Goal: Task Accomplishment & Management: Use online tool/utility

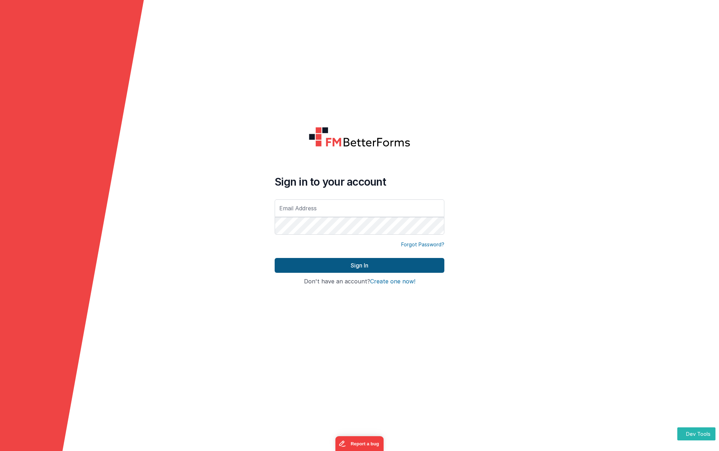
type input "[PERSON_NAME][EMAIL_ADDRESS][DOMAIN_NAME]"
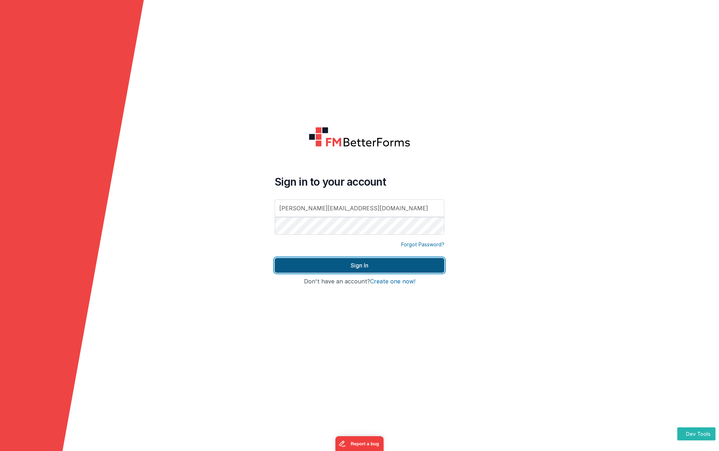
click at [348, 261] on button "Sign In" at bounding box center [359, 265] width 170 height 15
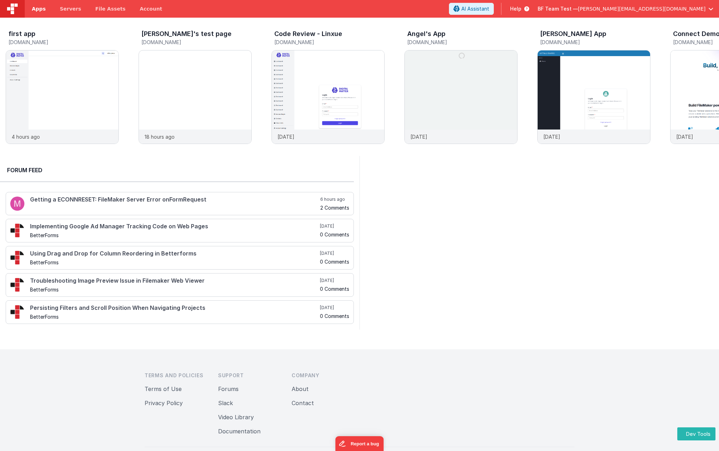
click at [26, 9] on link "Apps" at bounding box center [39, 9] width 28 height 18
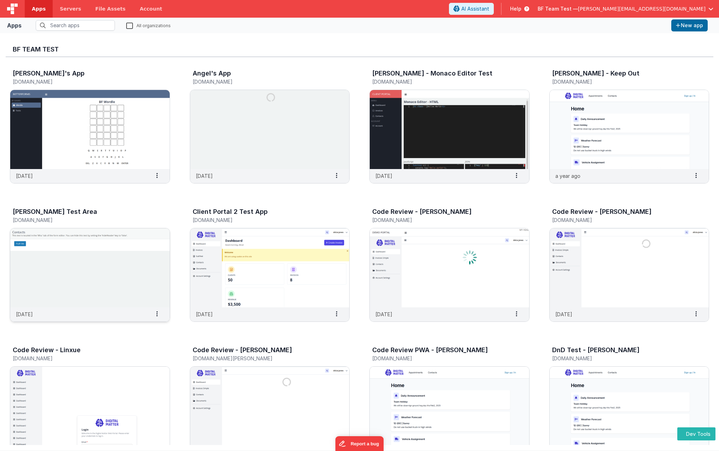
click at [100, 260] on img at bounding box center [89, 268] width 159 height 79
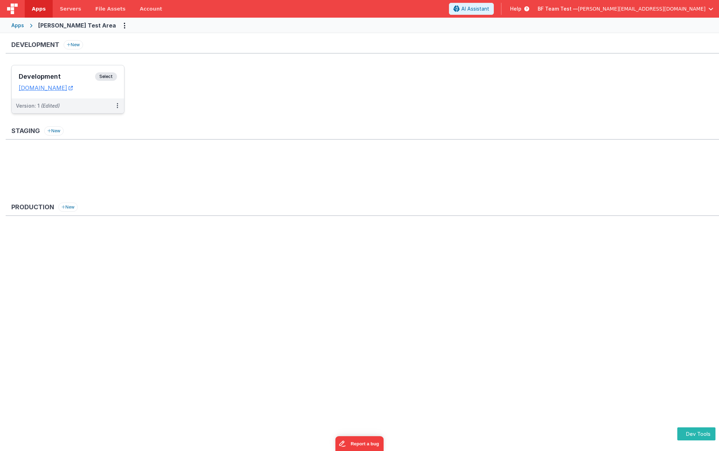
click at [112, 76] on span "Select" at bounding box center [106, 76] width 22 height 8
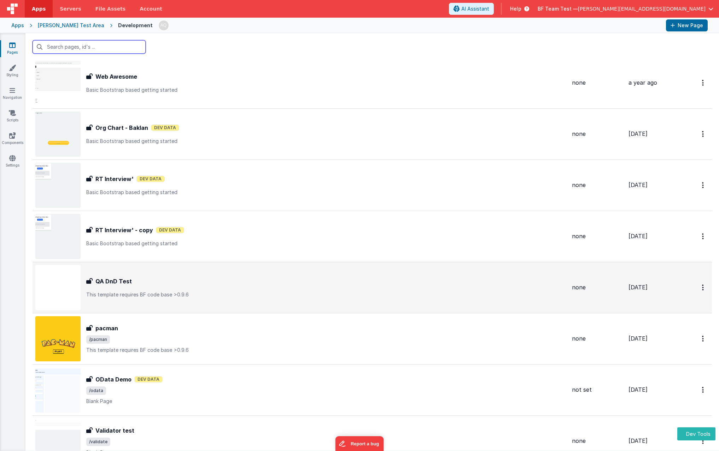
scroll to position [848, 0]
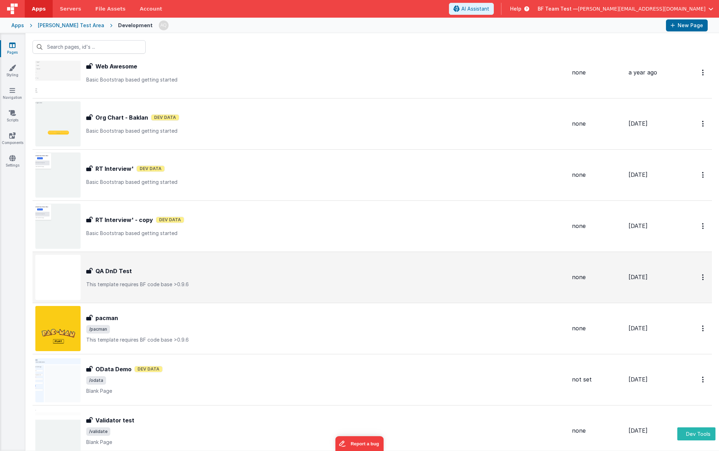
click at [270, 277] on div "QA DnD Test QA DnD Test This template requires BF code base >0.9.6" at bounding box center [326, 277] width 480 height 21
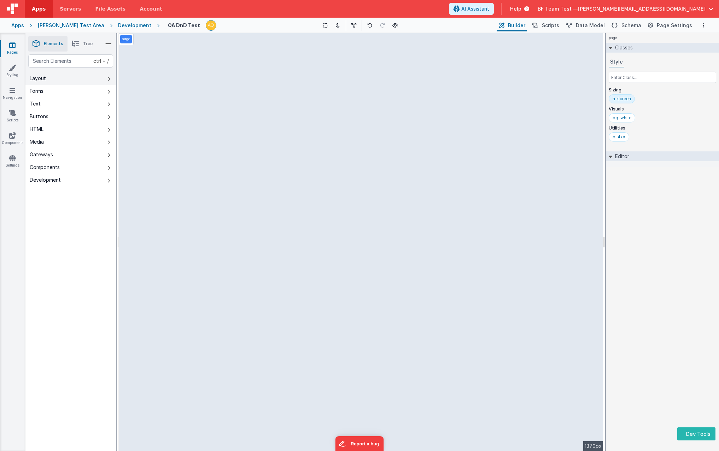
click at [102, 80] on button "Layout" at bounding box center [70, 78] width 90 height 13
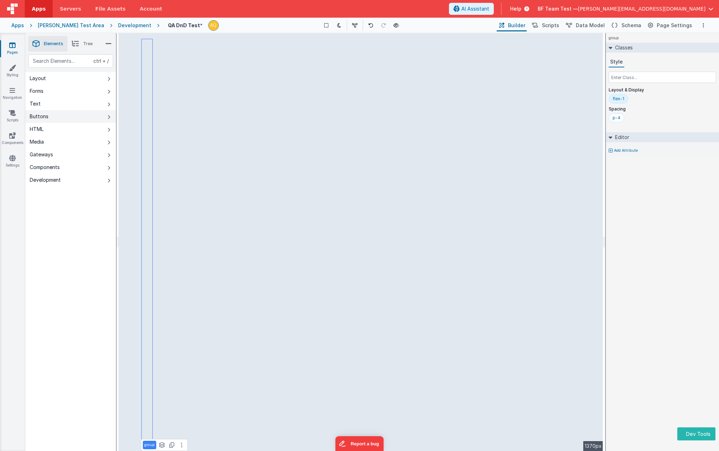
click at [62, 115] on button "Buttons" at bounding box center [70, 116] width 90 height 13
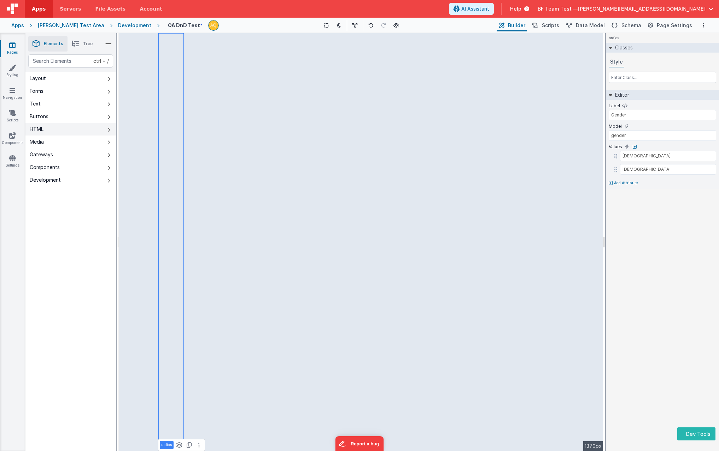
click at [60, 129] on button "HTML" at bounding box center [70, 129] width 90 height 13
click at [72, 145] on button "Media" at bounding box center [70, 142] width 90 height 13
select select "string"
click at [703, 25] on icon "Options" at bounding box center [702, 25] width 1 height 5
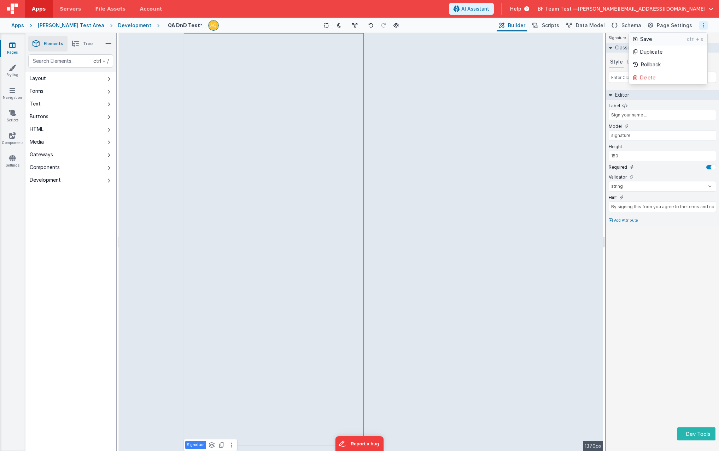
click at [654, 39] on p "Save" at bounding box center [663, 39] width 47 height 7
click at [118, 25] on div "Development" at bounding box center [134, 25] width 33 height 7
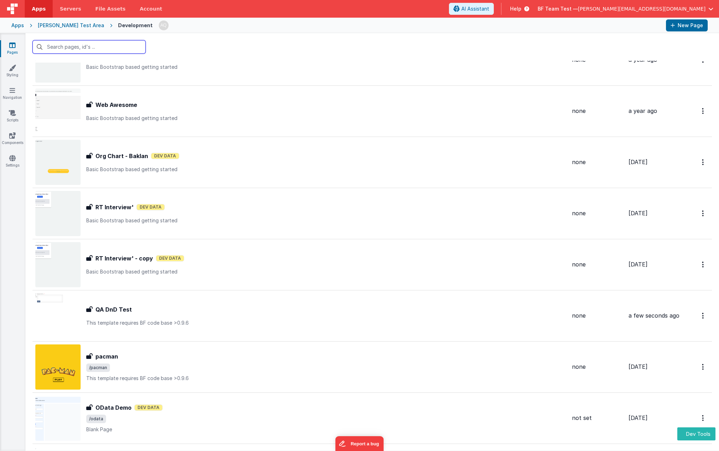
scroll to position [939, 0]
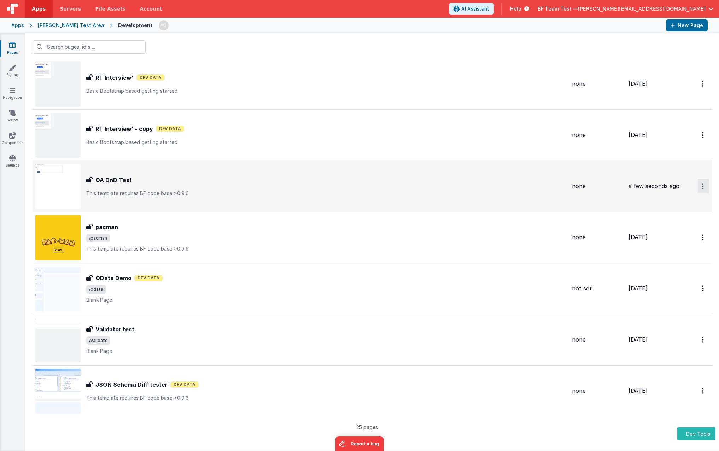
click at [699, 189] on button "Options" at bounding box center [702, 186] width 11 height 14
click at [669, 203] on link "Legacy Editor" at bounding box center [677, 202] width 62 height 13
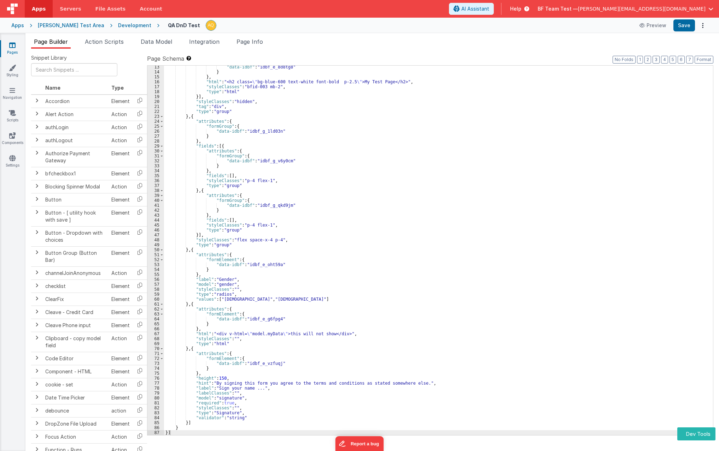
scroll to position [60, 0]
click at [257, 389] on div ""data-idbf" : "idbf_e_8d8tg8" } } , "html" : "<h2 class= \" bg-blue-600 text-wh…" at bounding box center [435, 255] width 543 height 380
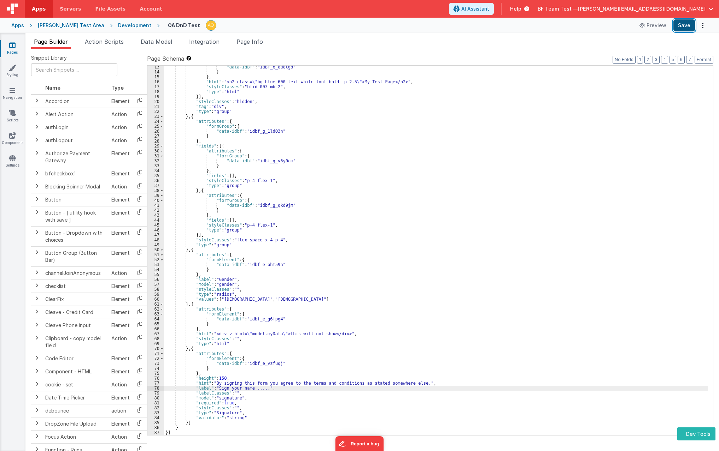
click at [689, 26] on button "Save" at bounding box center [684, 25] width 22 height 12
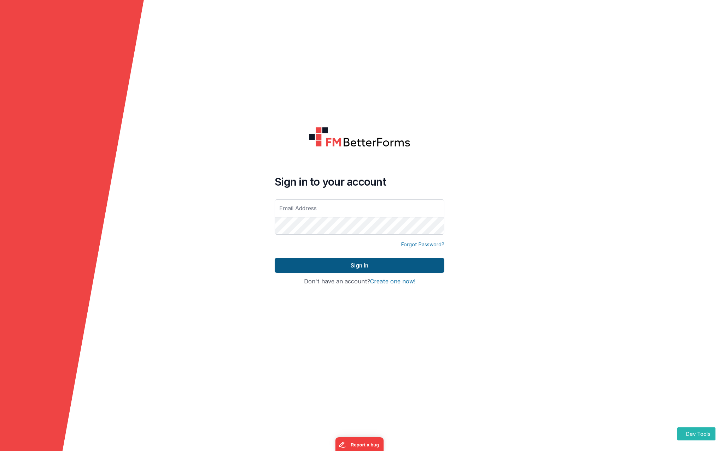
type input "[PERSON_NAME][EMAIL_ADDRESS][DOMAIN_NAME]"
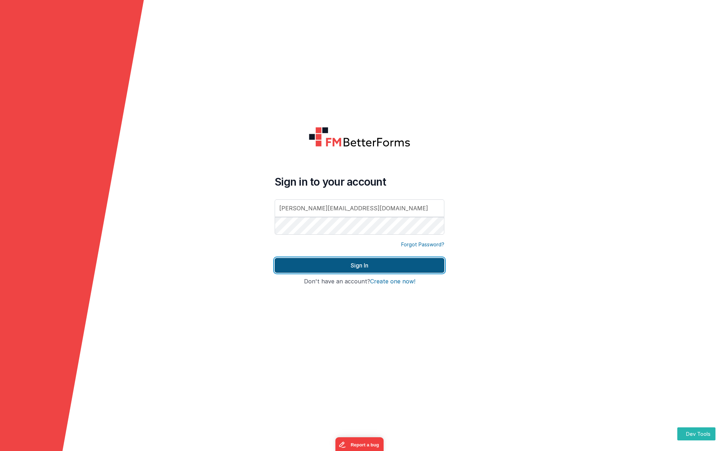
click at [355, 265] on button "Sign In" at bounding box center [359, 265] width 170 height 15
